Goal: Transaction & Acquisition: Purchase product/service

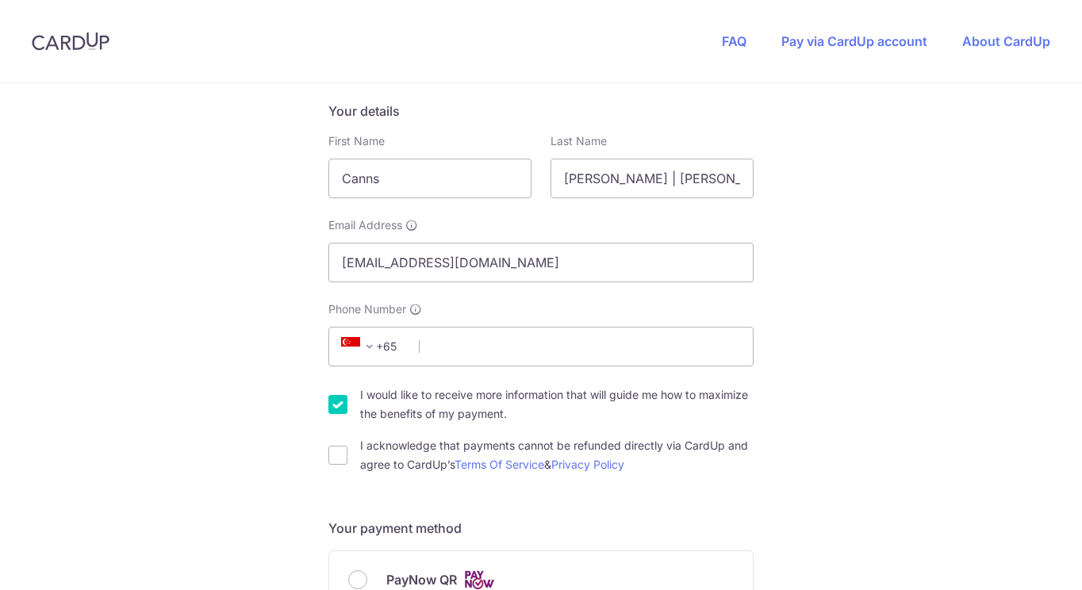
scroll to position [274, 0]
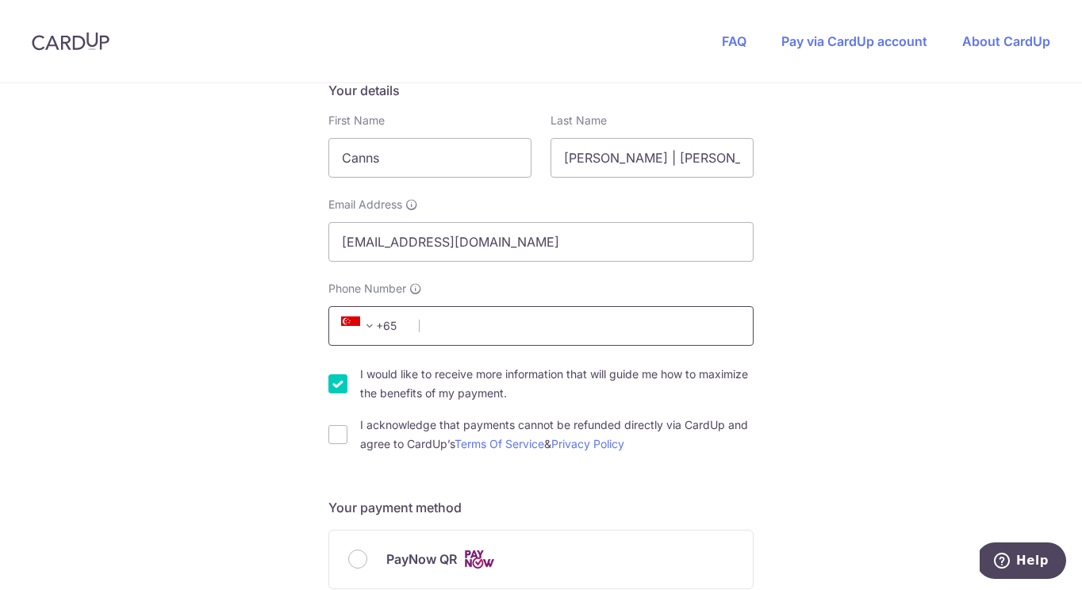
click at [496, 336] on input "Phone Number" at bounding box center [541, 326] width 425 height 40
type input "98320442"
type input "418304"
type input "[STREET_ADDRESS]"
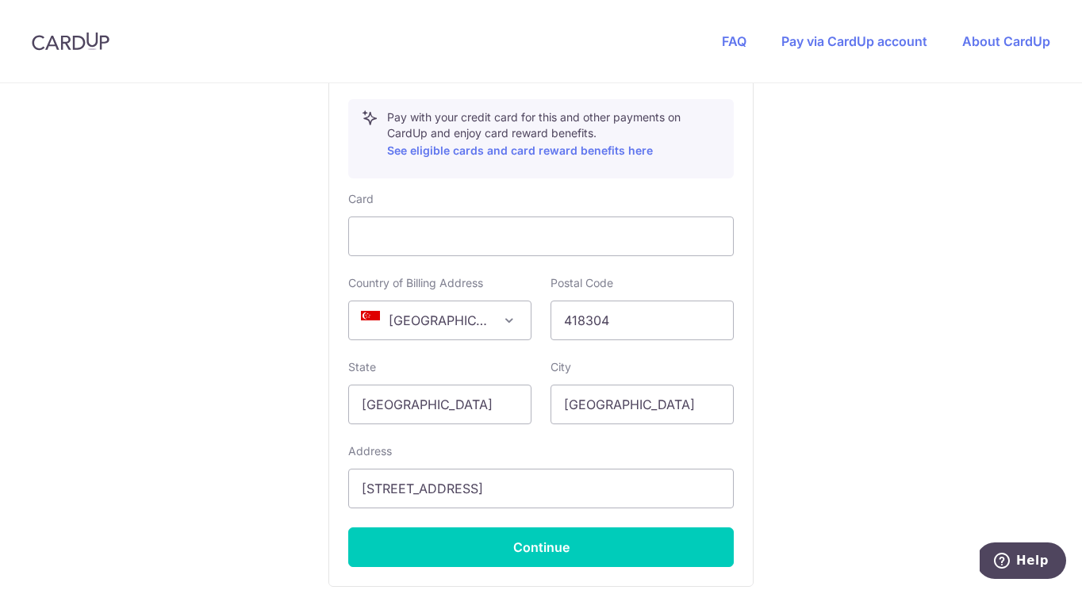
scroll to position [889, 0]
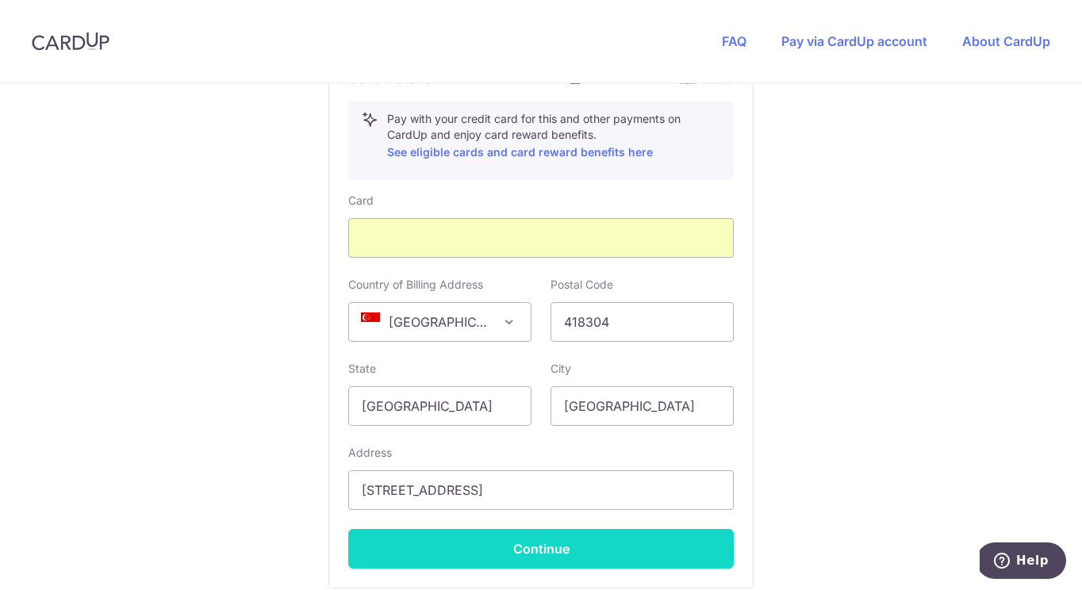
click at [552, 553] on button "Continue" at bounding box center [541, 549] width 386 height 40
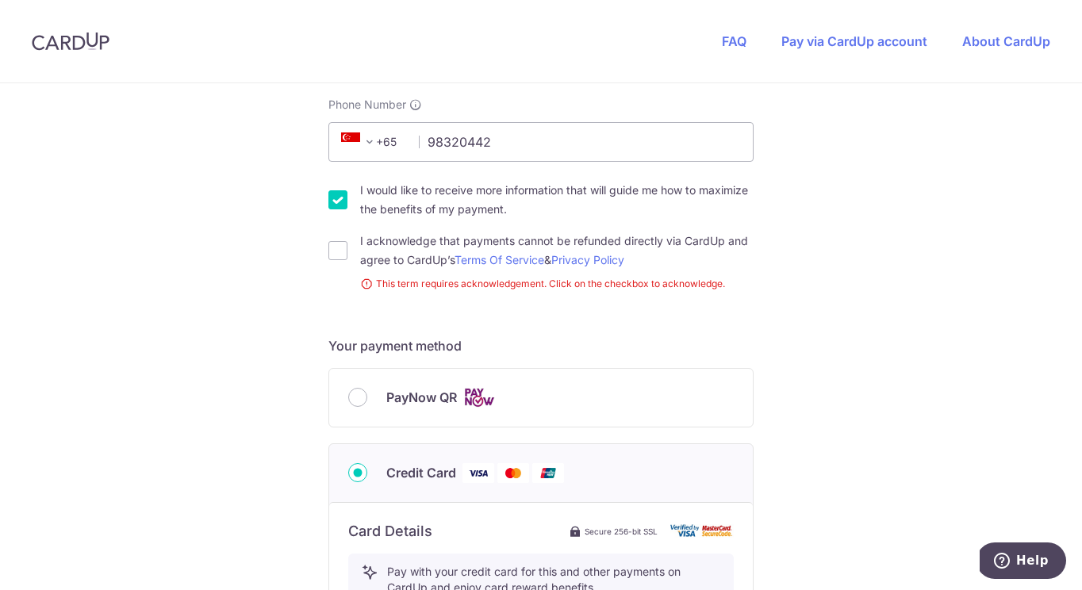
scroll to position [478, 0]
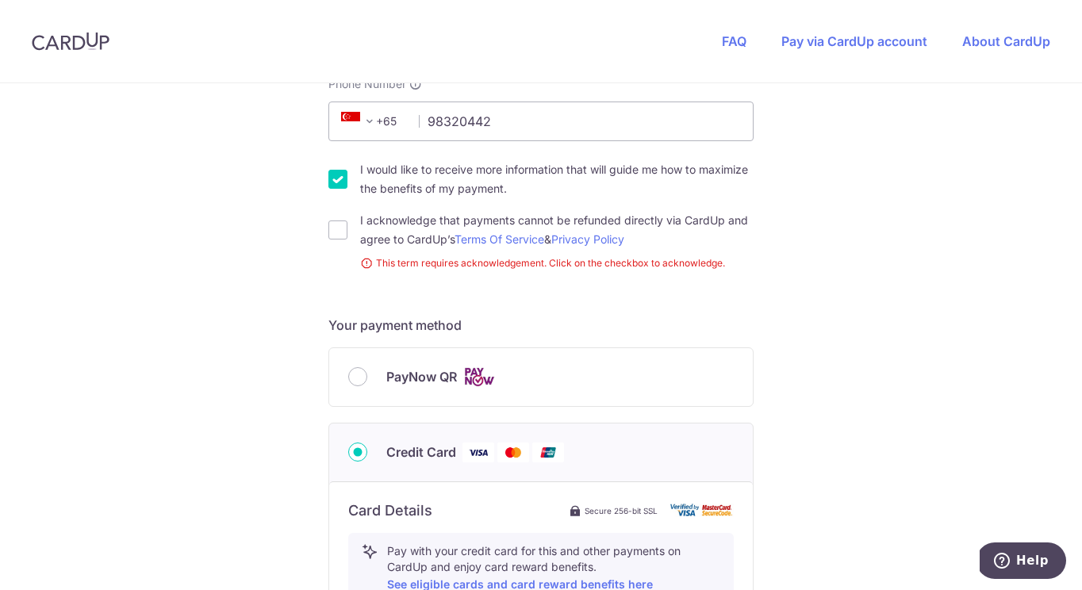
click at [332, 240] on div "I acknowledge that payments cannot be refunded directly via CardUp and agree to…" at bounding box center [541, 230] width 425 height 38
click at [343, 229] on input "I acknowledge that payments cannot be refunded directly via CardUp and agree to…" at bounding box center [338, 230] width 19 height 19
checkbox input "true"
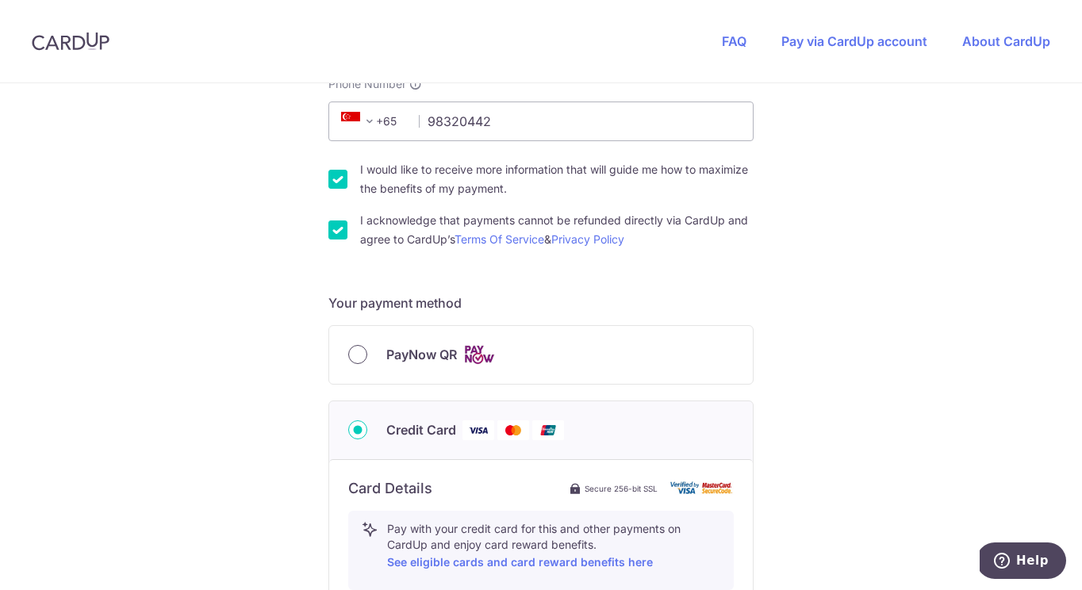
click at [363, 352] on input "PayNow QR" at bounding box center [357, 354] width 19 height 19
radio input "true"
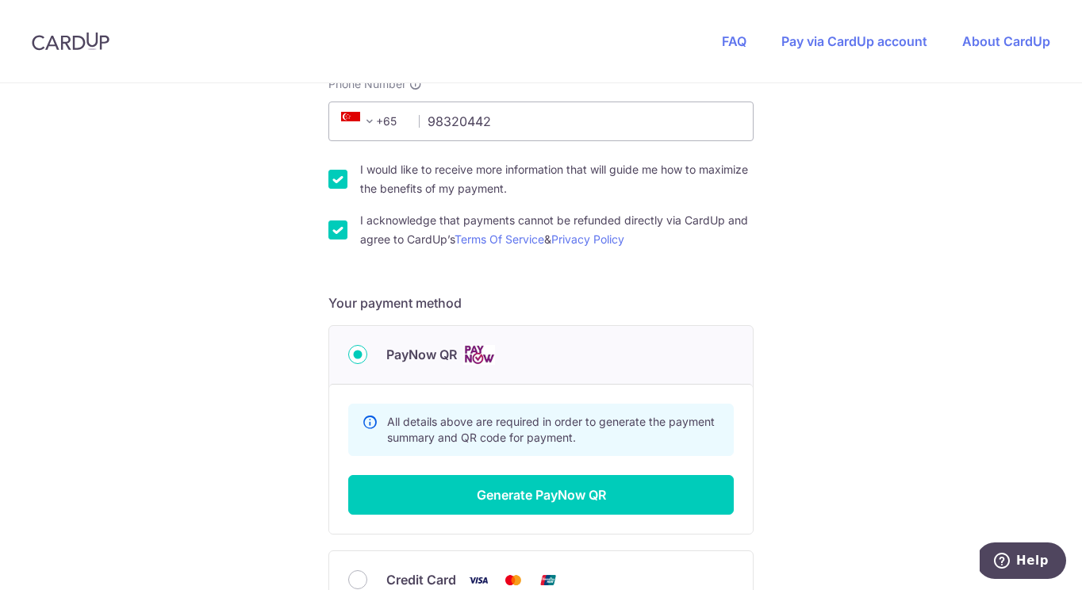
click at [339, 181] on input "I would like to receive more information that will guide me how to maximize the…" at bounding box center [338, 179] width 19 height 19
checkbox input "false"
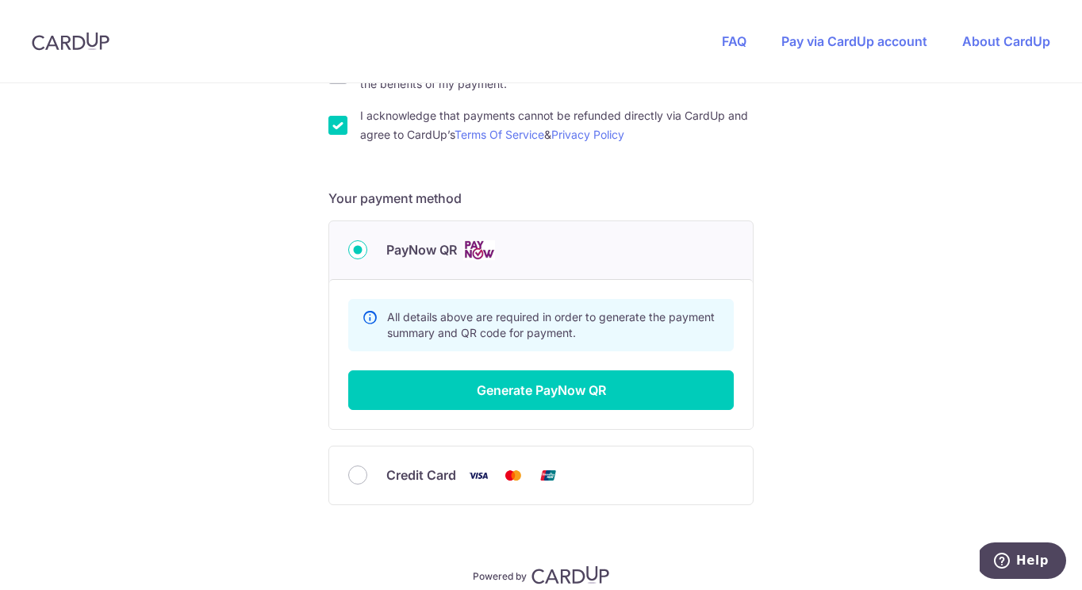
scroll to position [651, 0]
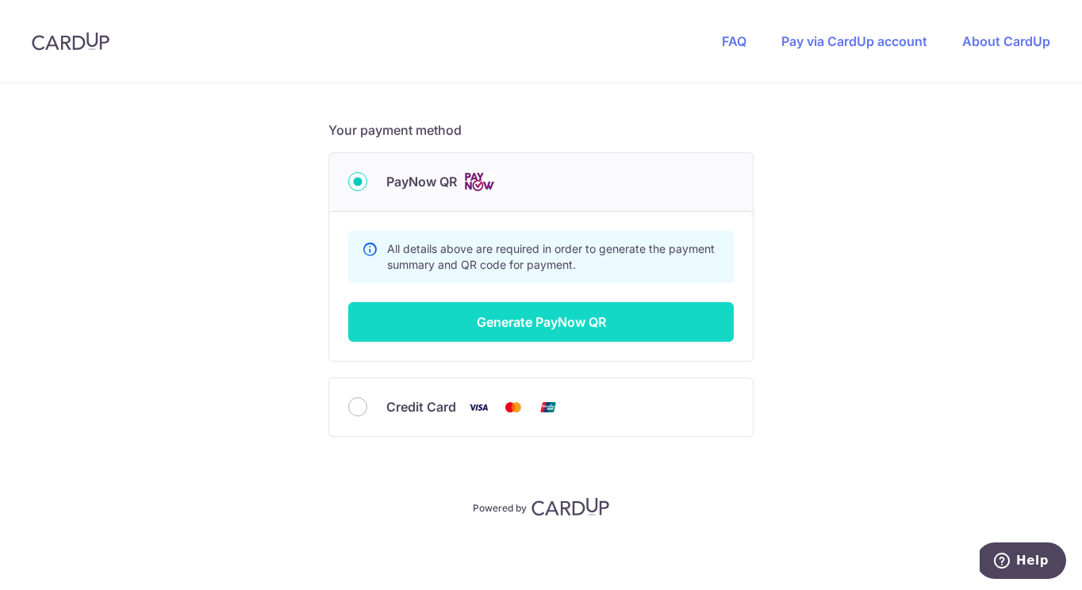
click at [586, 317] on button "Generate PayNow QR" at bounding box center [541, 322] width 386 height 40
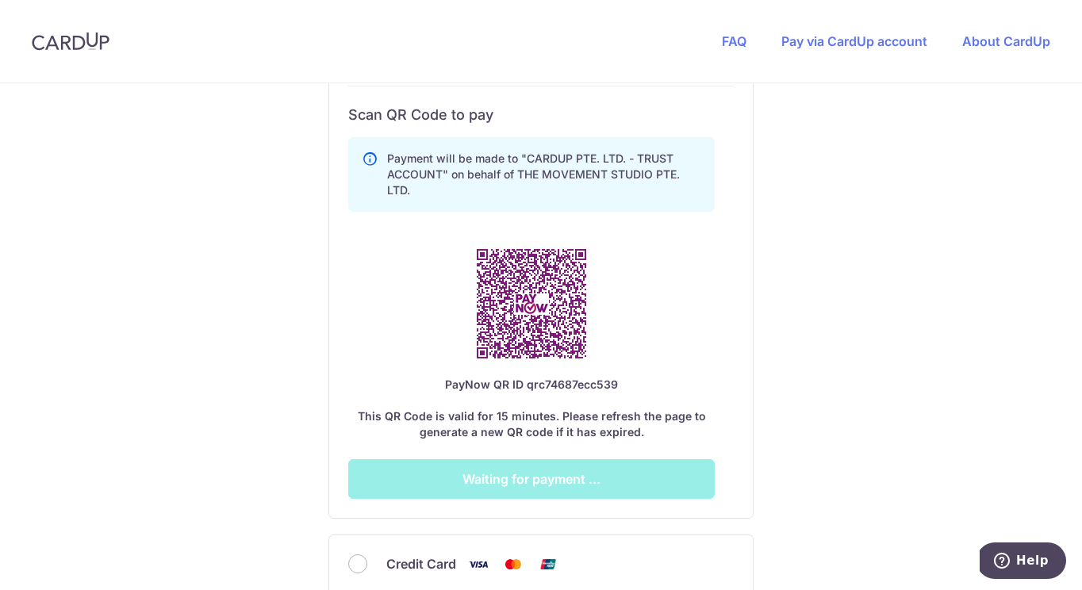
scroll to position [867, 0]
